Goal: Find specific page/section: Find specific page/section

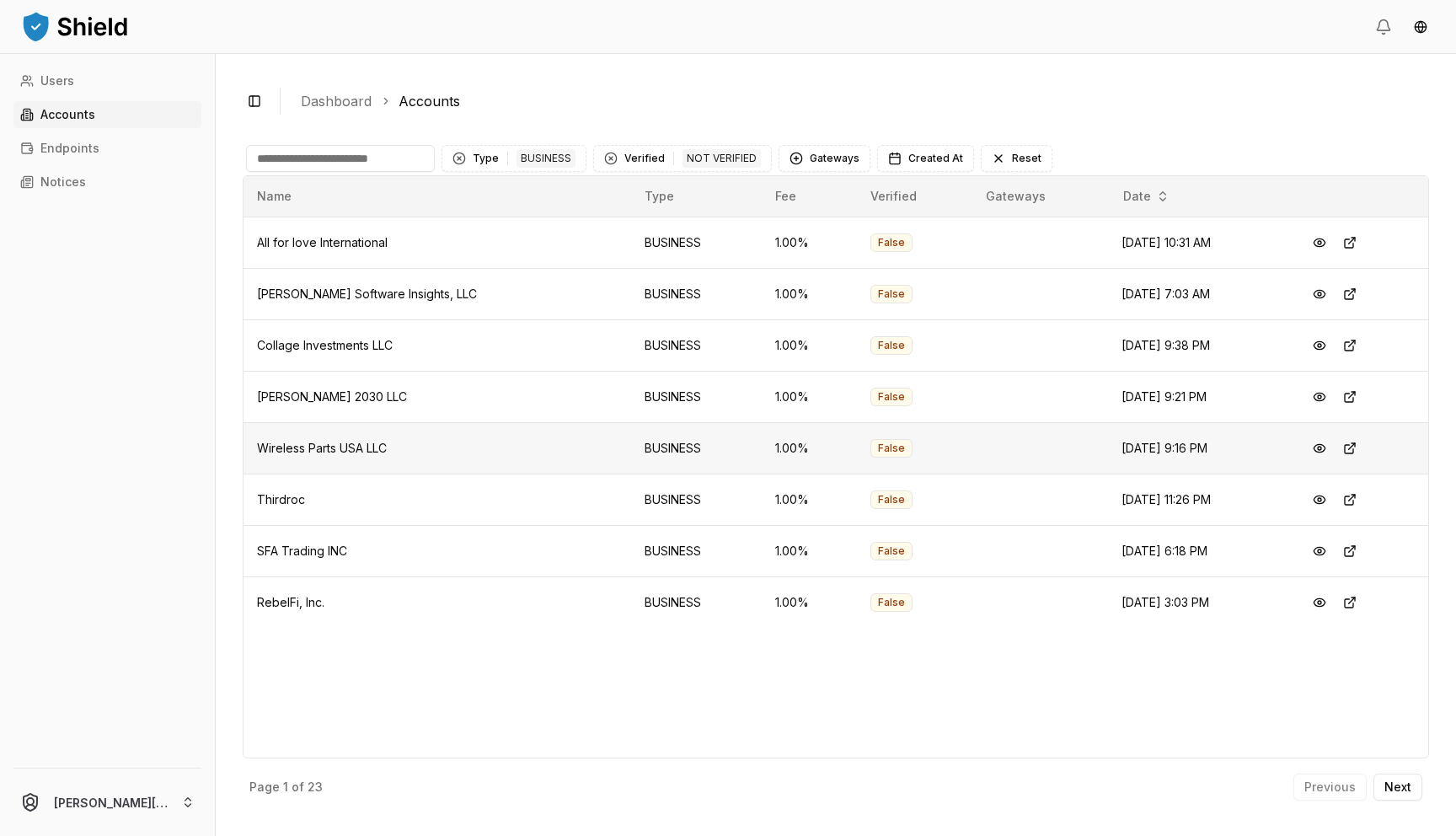
click at [347, 448] on span "Wireless Parts USA LLC" at bounding box center [321, 448] width 130 height 14
click at [354, 449] on span "Wireless Parts USA LLC" at bounding box center [321, 448] width 130 height 14
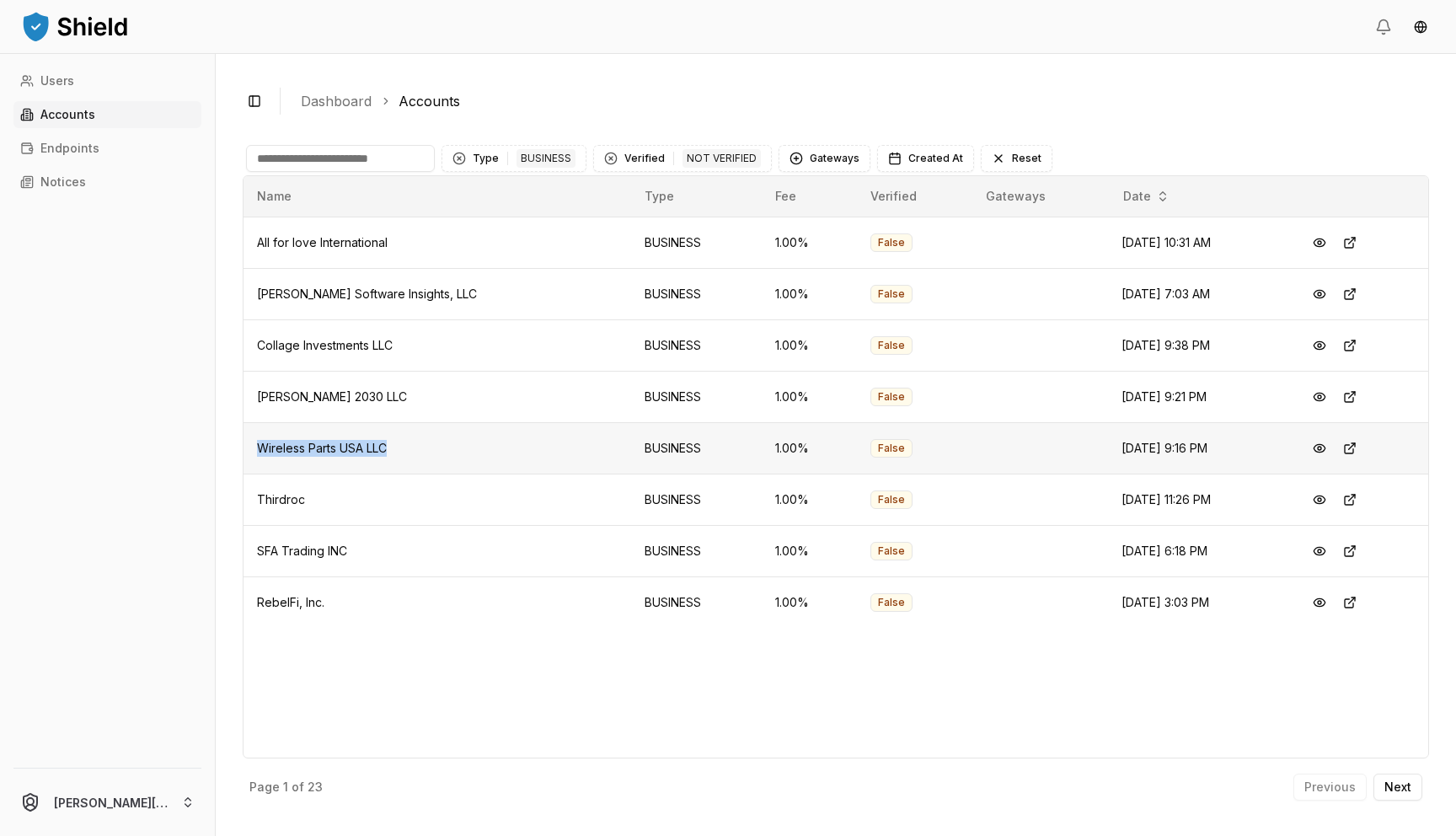
click at [354, 449] on span "Wireless Parts USA LLC" at bounding box center [321, 448] width 130 height 14
click at [356, 449] on span "Wireless Parts USA LLC" at bounding box center [321, 448] width 130 height 14
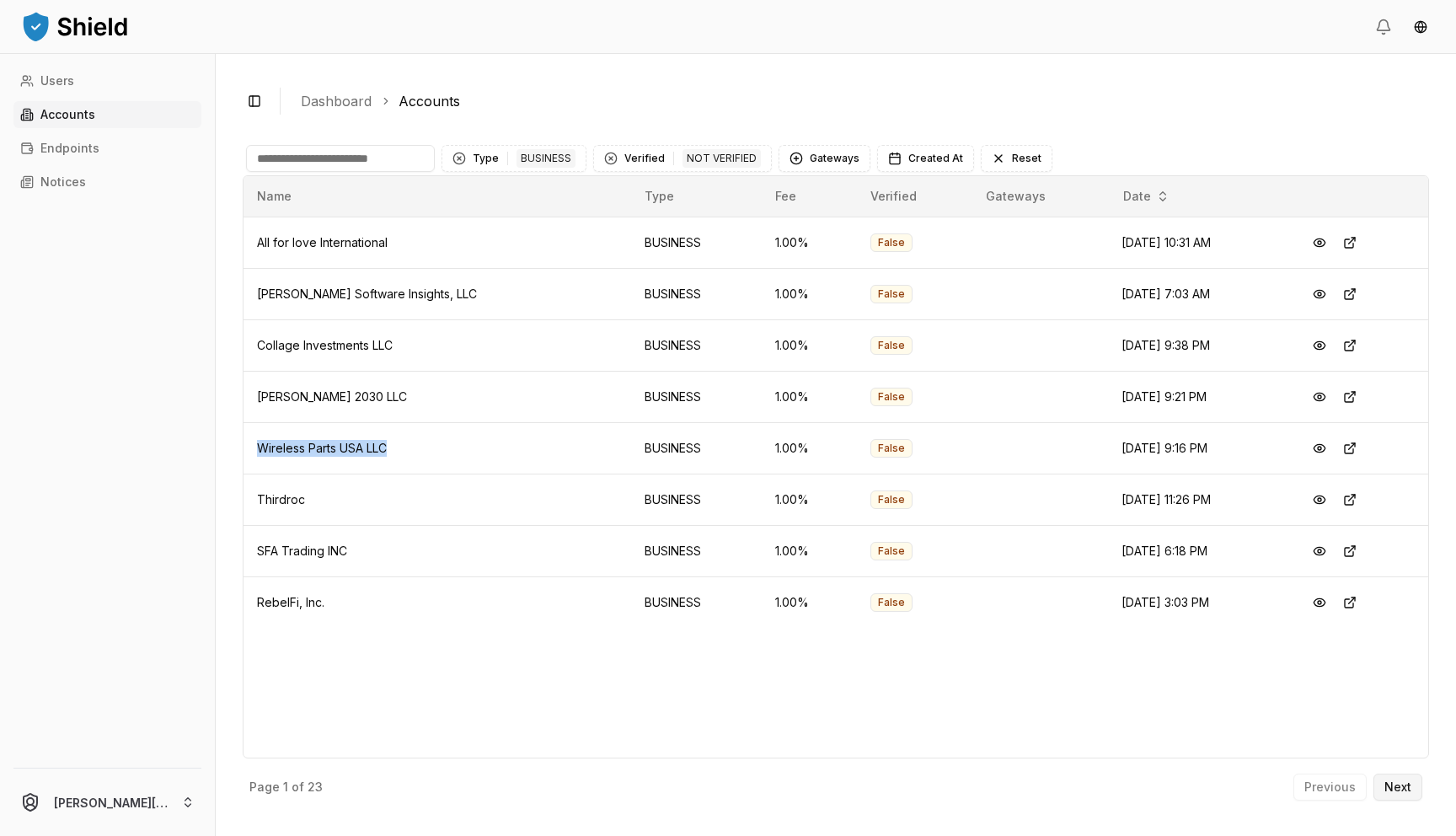
click at [1410, 791] on p "Next" at bounding box center [1399, 787] width 27 height 12
